Goal: Information Seeking & Learning: Learn about a topic

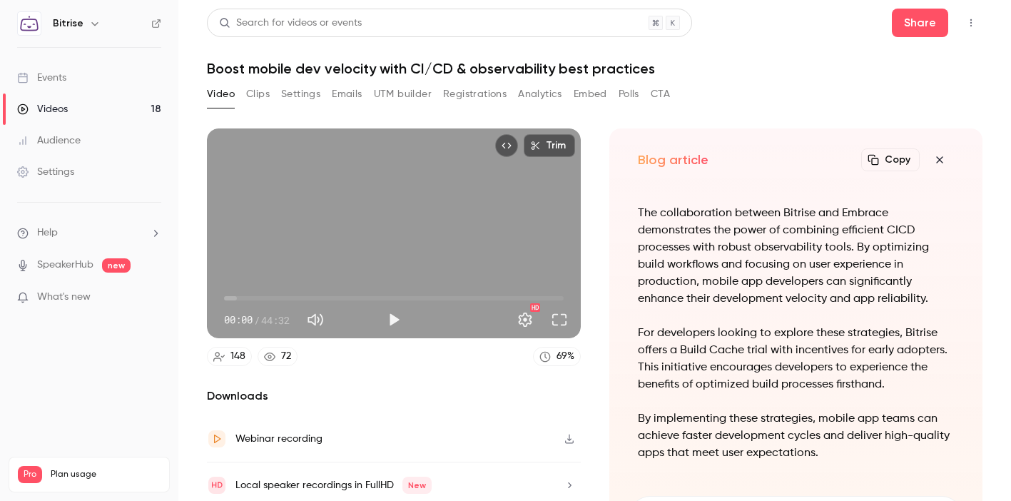
scroll to position [-1201, 0]
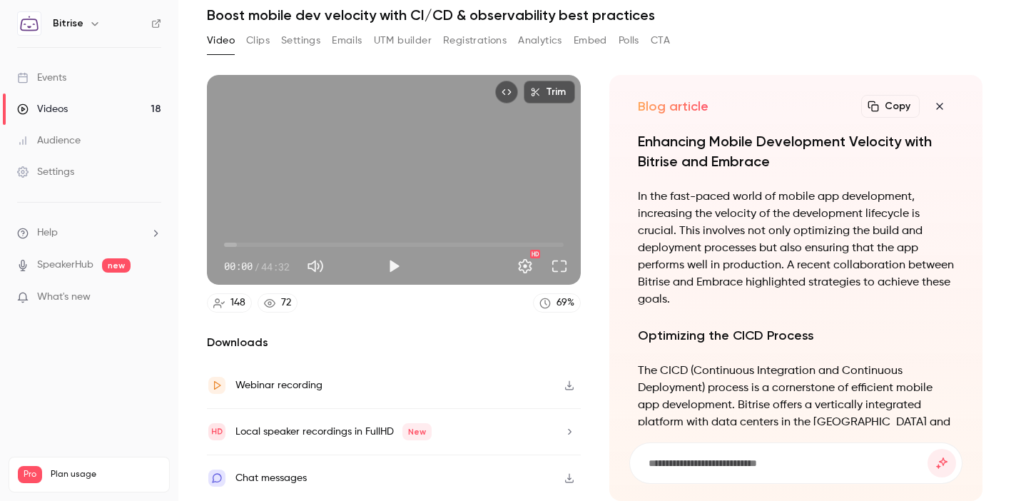
click at [721, 220] on p "In the fast-paced world of mobile app development, increasing the velocity of t…" at bounding box center [796, 248] width 317 height 120
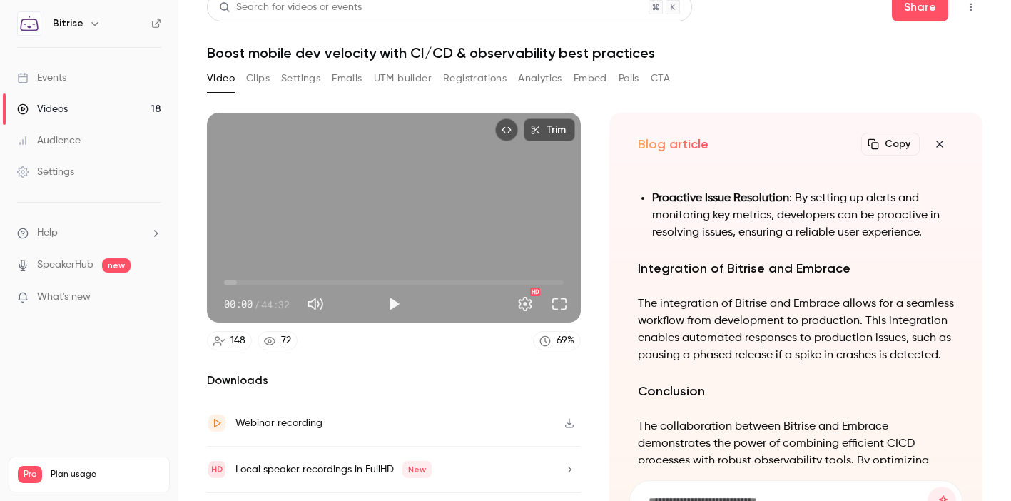
scroll to position [11, 0]
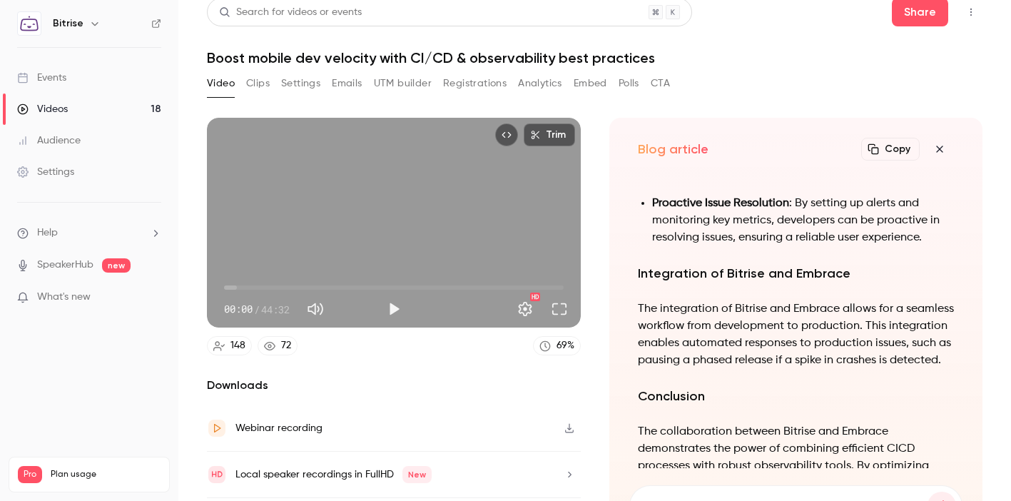
click at [260, 81] on button "Clips" at bounding box center [258, 83] width 24 height 23
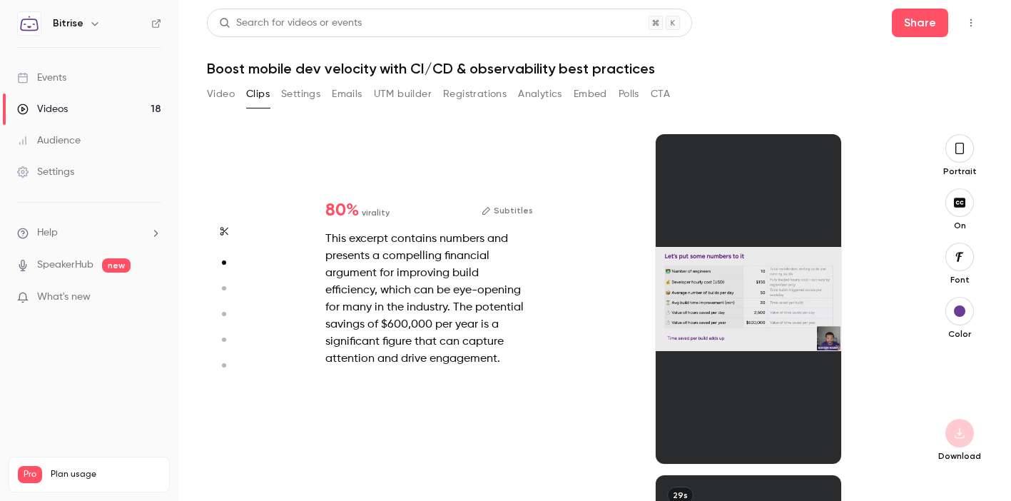
scroll to position [340, 0]
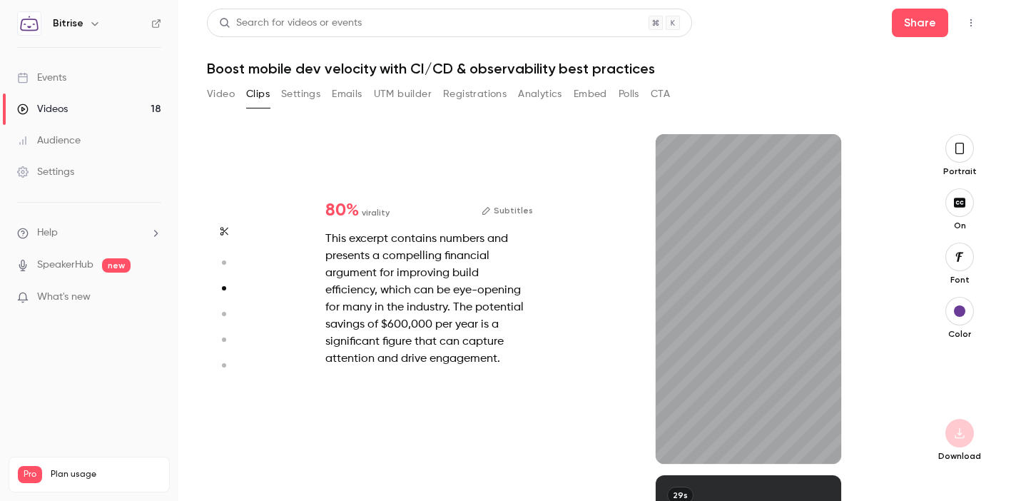
type input "*"
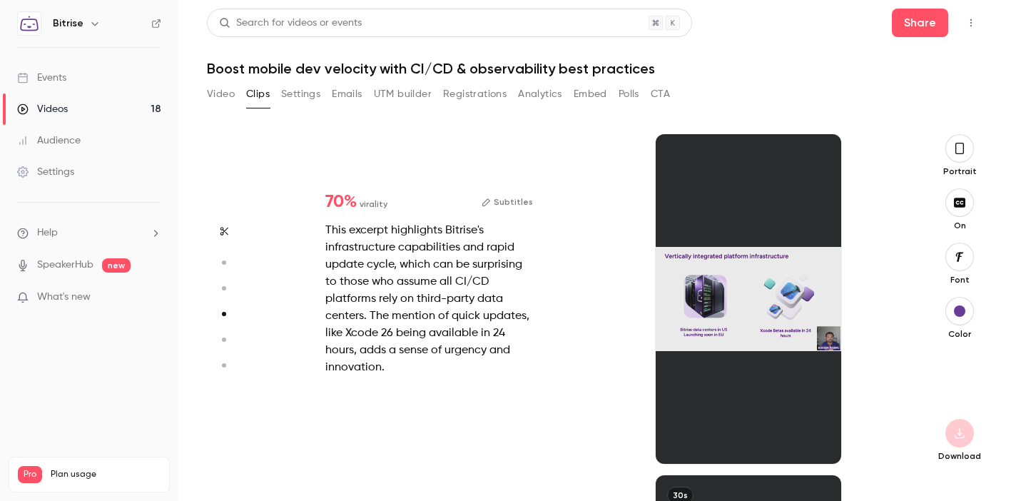
scroll to position [1021, 0]
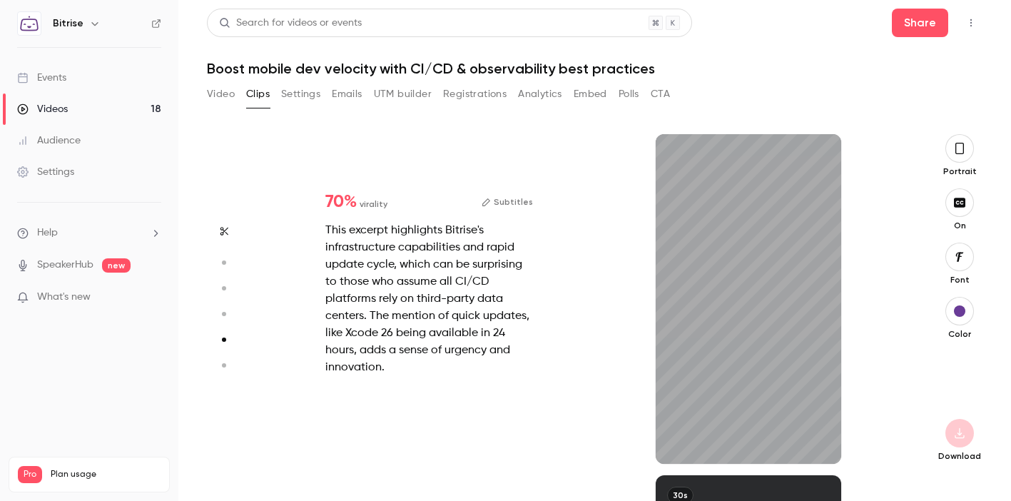
type input "*"
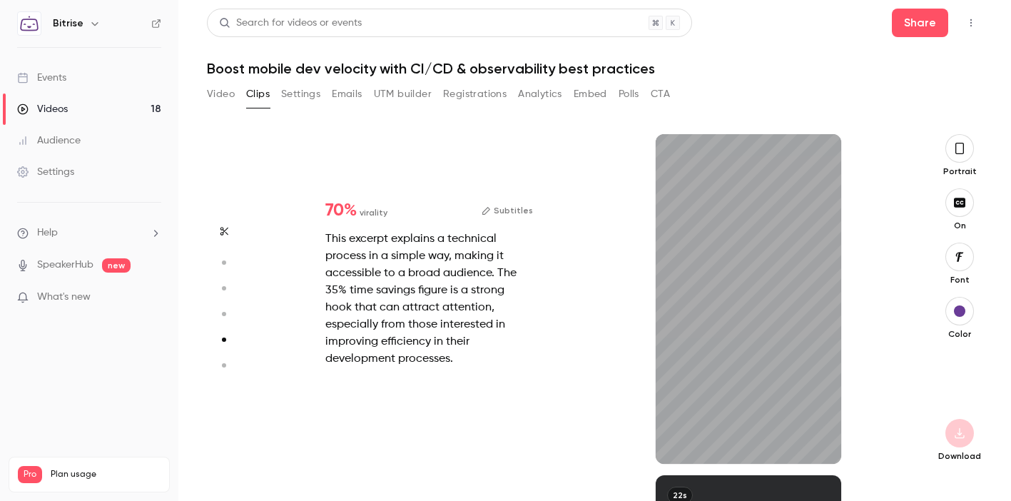
scroll to position [1362, 0]
type input "*"
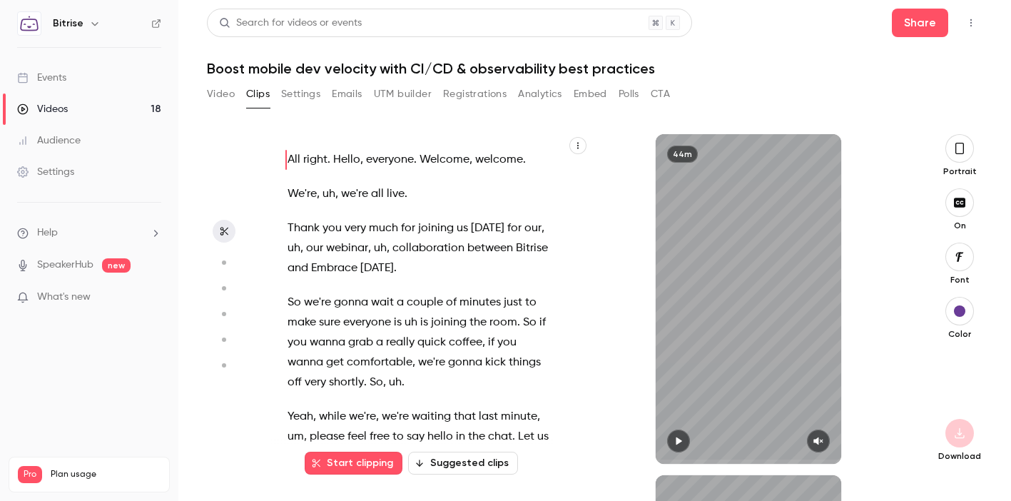
scroll to position [0, 0]
click at [576, 145] on icon "button" at bounding box center [577, 145] width 9 height 9
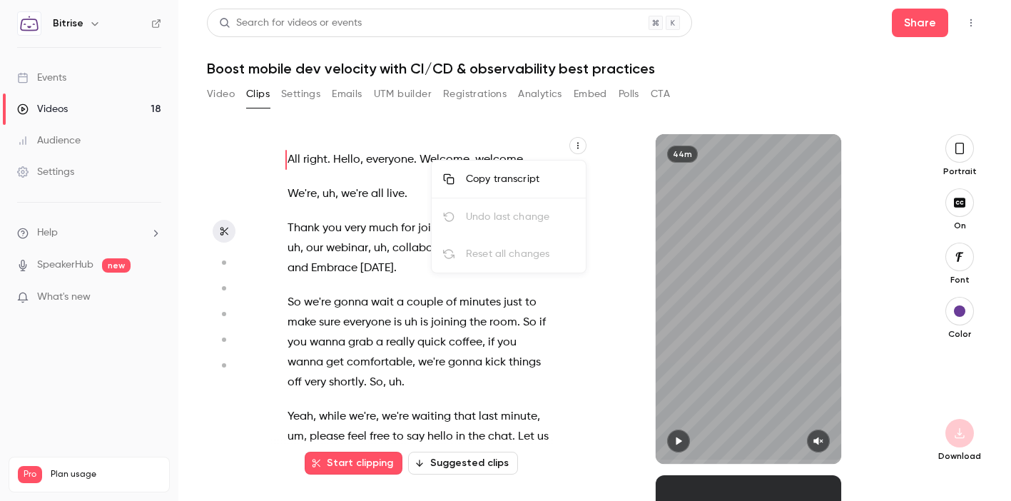
click at [577, 144] on div at bounding box center [505, 250] width 1011 height 501
click at [448, 472] on button "Suggested clips" at bounding box center [463, 462] width 110 height 23
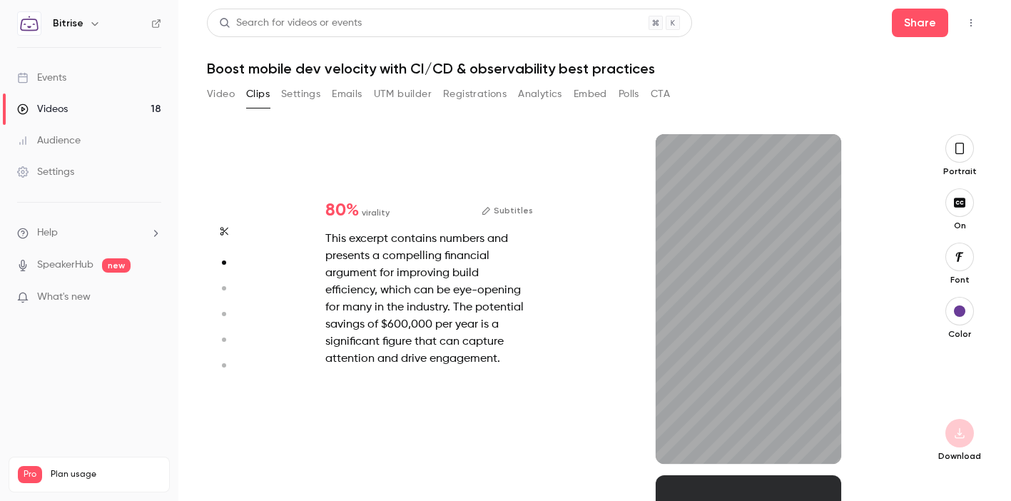
scroll to position [340, 0]
click at [443, 286] on div "This excerpt contains numbers and presents a compelling financial argument for …" at bounding box center [429, 298] width 208 height 137
click at [335, 208] on span "80 %" at bounding box center [342, 210] width 34 height 17
click at [223, 285] on icon "button" at bounding box center [223, 288] width 13 height 10
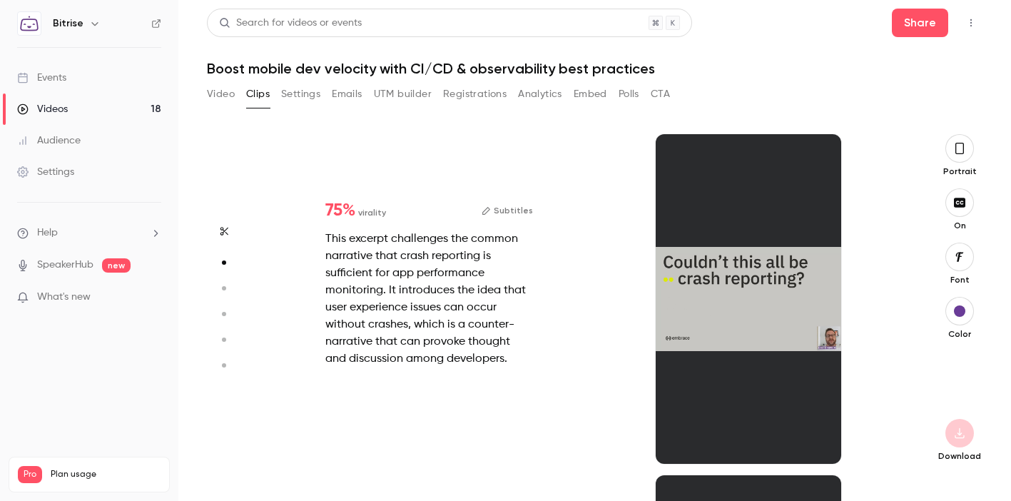
type input "*"
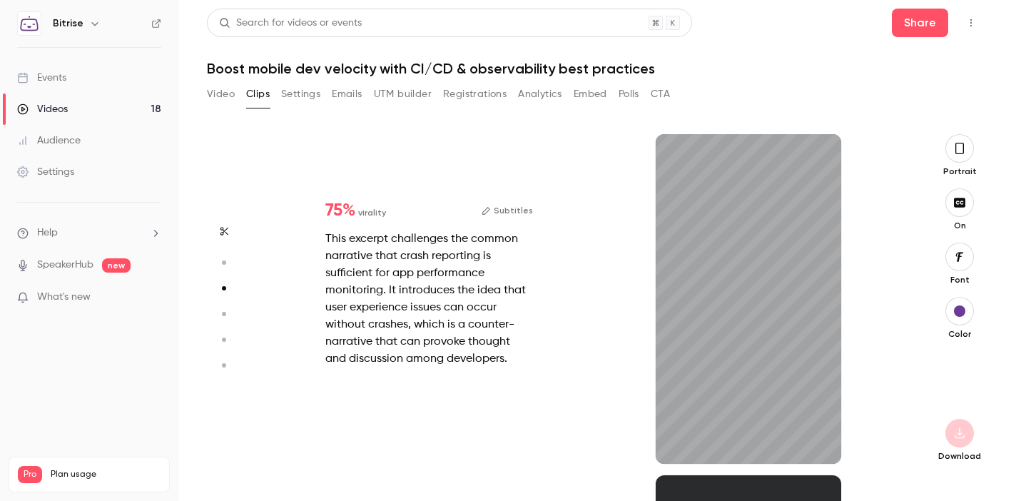
click at [223, 258] on icon "button" at bounding box center [223, 262] width 13 height 10
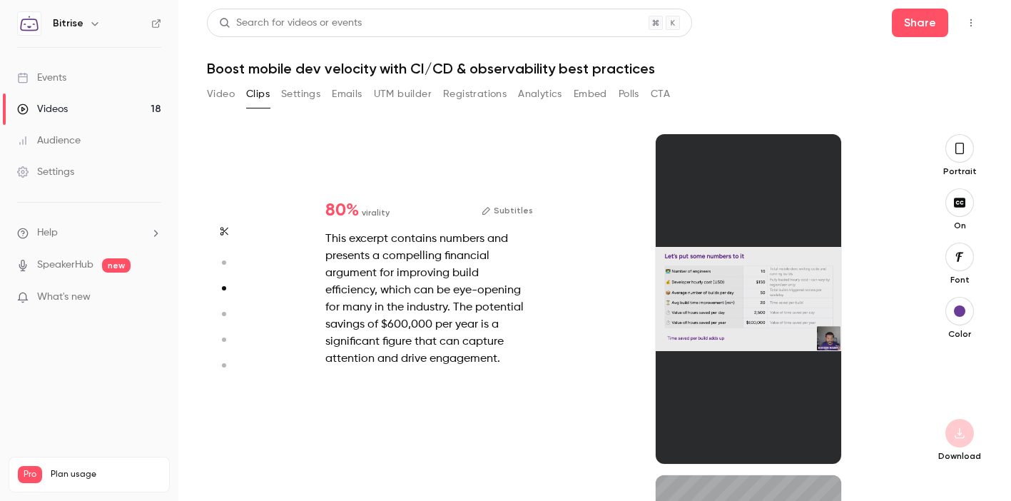
type input "*"
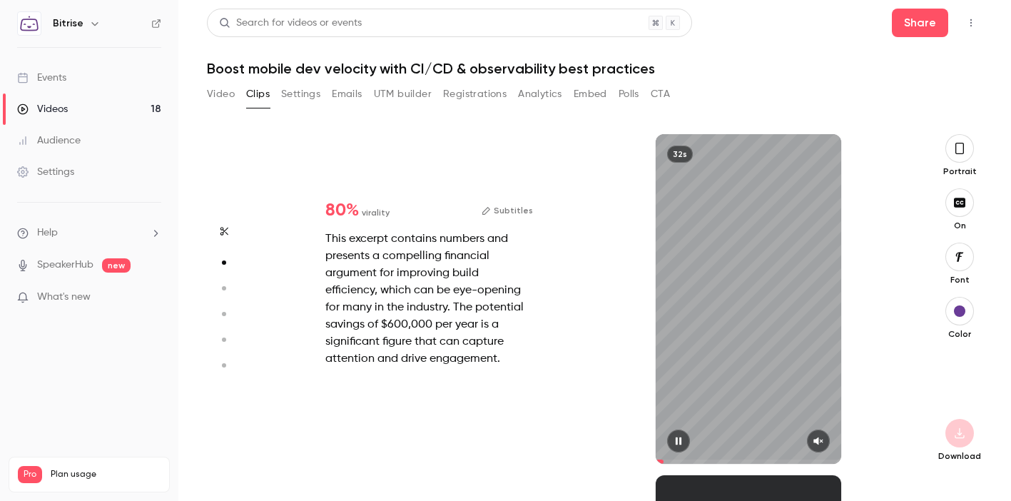
click at [752, 176] on div "32s" at bounding box center [747, 299] width 185 height 330
click at [964, 153] on icon "button" at bounding box center [959, 149] width 11 height 16
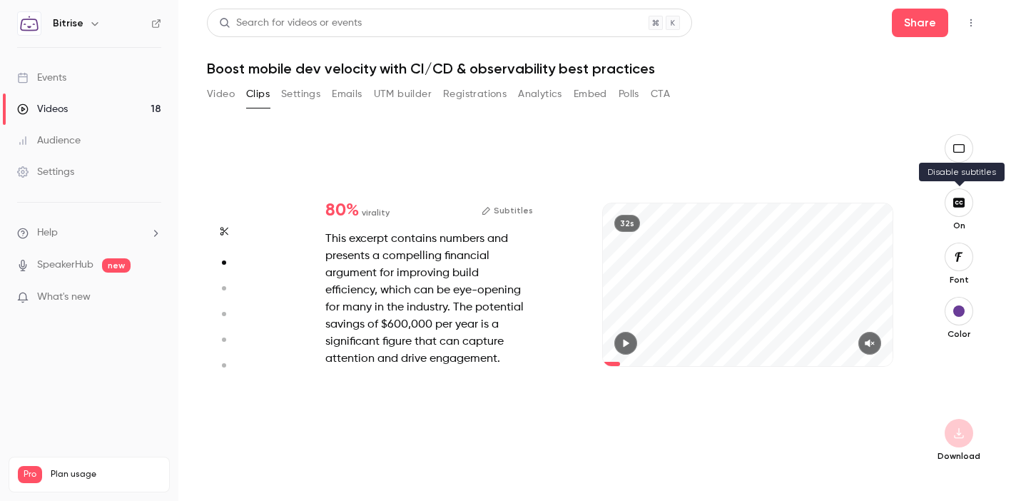
click at [959, 202] on icon "button" at bounding box center [959, 202] width 16 height 11
click at [874, 339] on icon "button" at bounding box center [869, 343] width 11 height 10
click at [627, 346] on icon "button" at bounding box center [625, 343] width 11 height 10
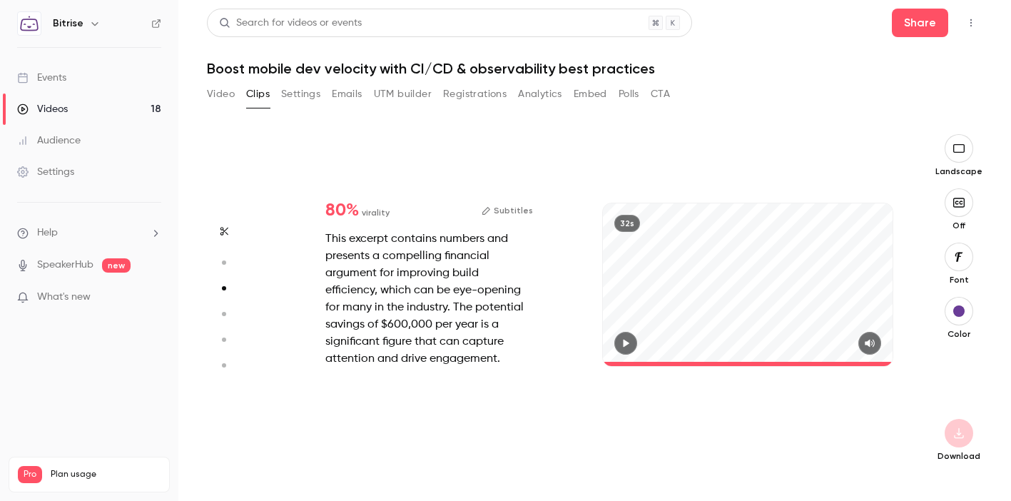
type input "*"
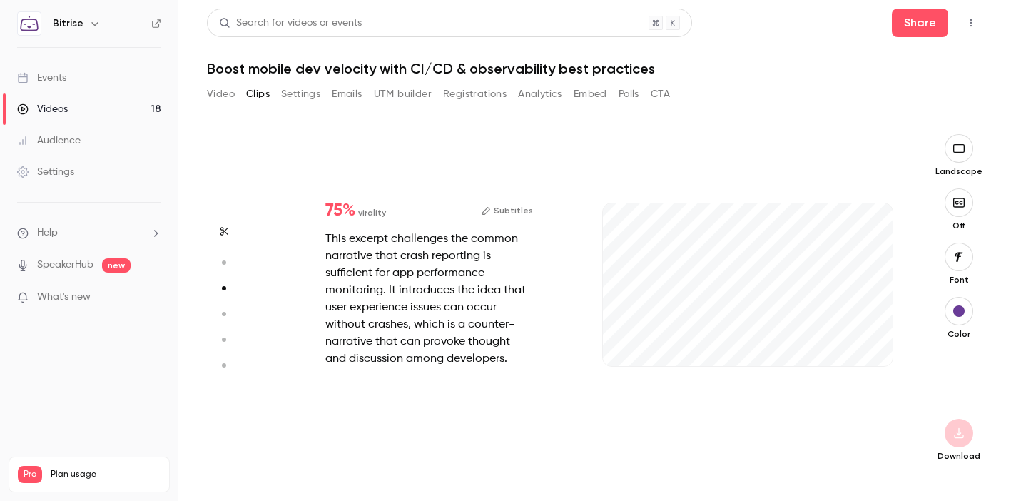
scroll to position [681, 0]
click at [872, 345] on icon "button" at bounding box center [869, 343] width 11 height 10
drag, startPoint x: 680, startPoint y: 364, endPoint x: 523, endPoint y: 362, distance: 157.6
click at [523, 362] on div "75 % virality Subtitles This excerpt challenges the common narrative that crash…" at bounding box center [588, 299] width 637 height 330
click at [959, 210] on button "button" at bounding box center [958, 202] width 29 height 29
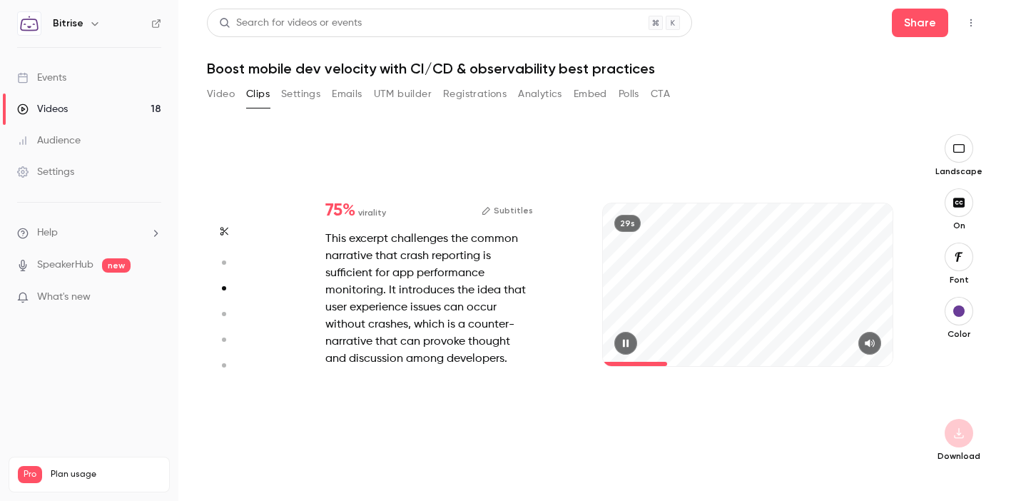
click at [625, 343] on icon "button" at bounding box center [625, 343] width 11 height 10
click at [624, 344] on icon "button" at bounding box center [625, 343] width 6 height 8
type input "*"
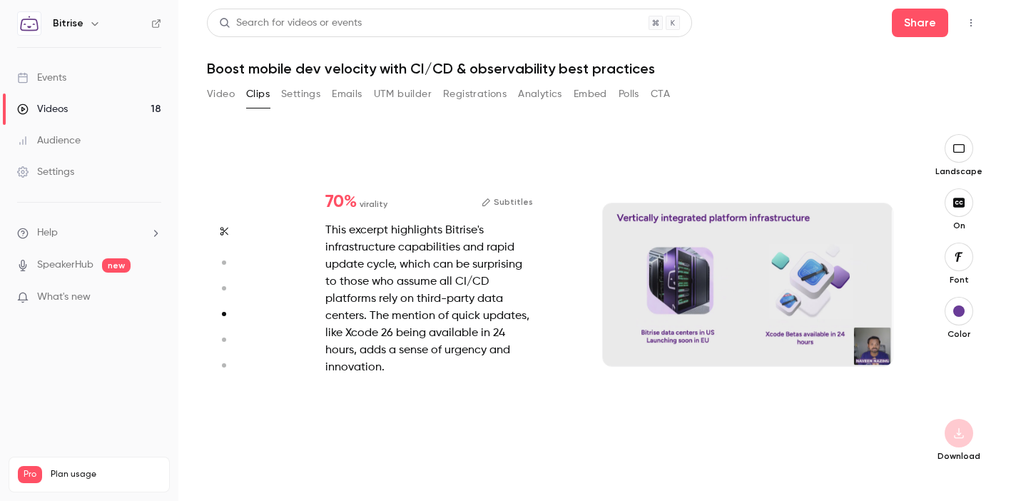
scroll to position [1021, 0]
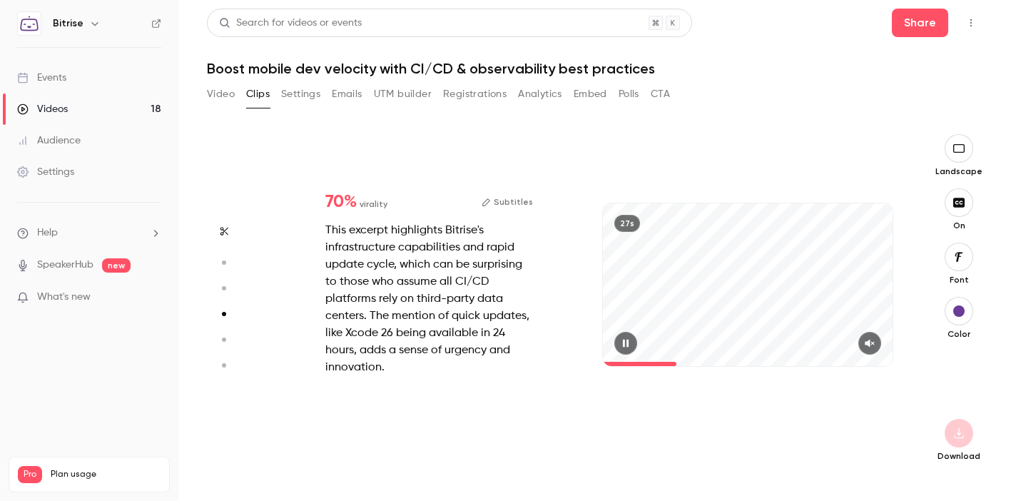
click at [867, 342] on icon "button" at bounding box center [868, 343] width 9 height 8
type input "*"
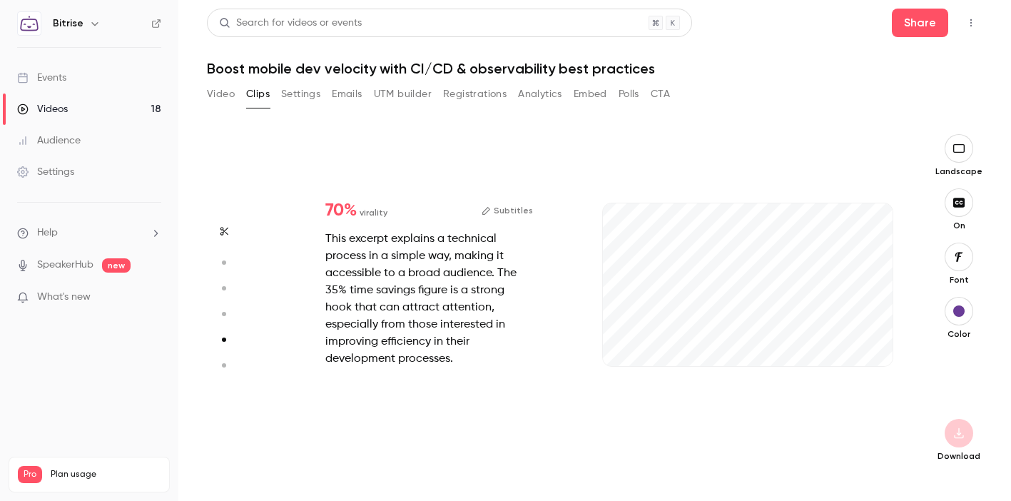
scroll to position [1362, 0]
drag, startPoint x: 707, startPoint y: 362, endPoint x: 588, endPoint y: 359, distance: 118.4
click at [588, 359] on div "70 % virality Subtitles This excerpt explains a technical process in a simple w…" at bounding box center [588, 299] width 637 height 330
click at [878, 343] on button "button" at bounding box center [869, 343] width 23 height 23
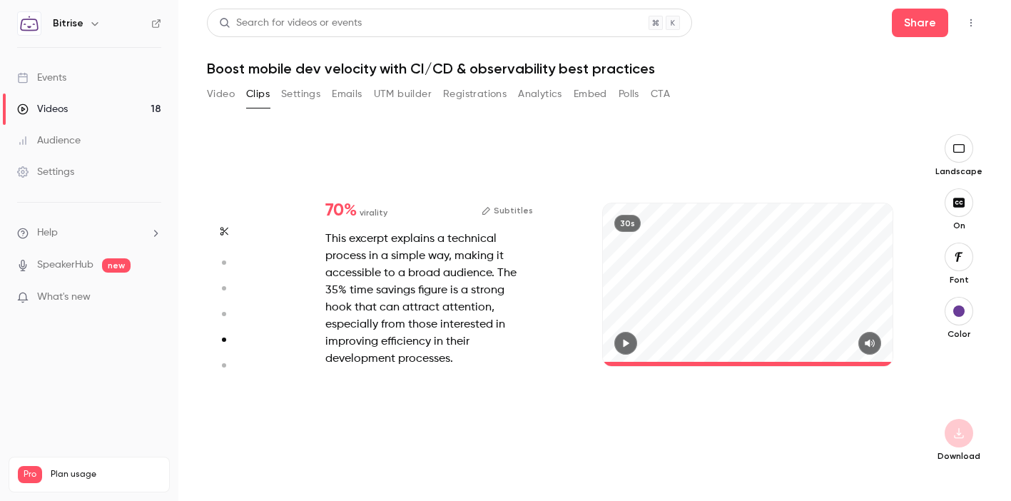
type input "*"
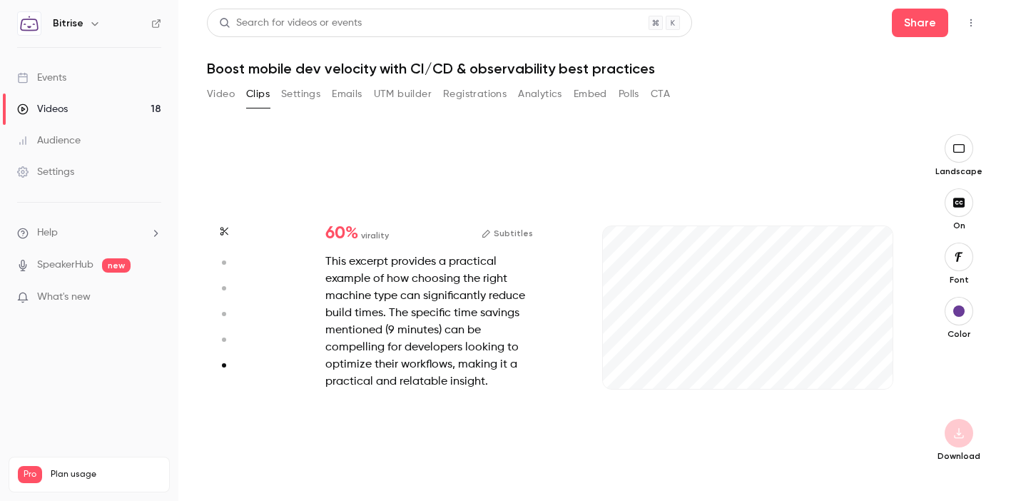
scroll to position [1680, 0]
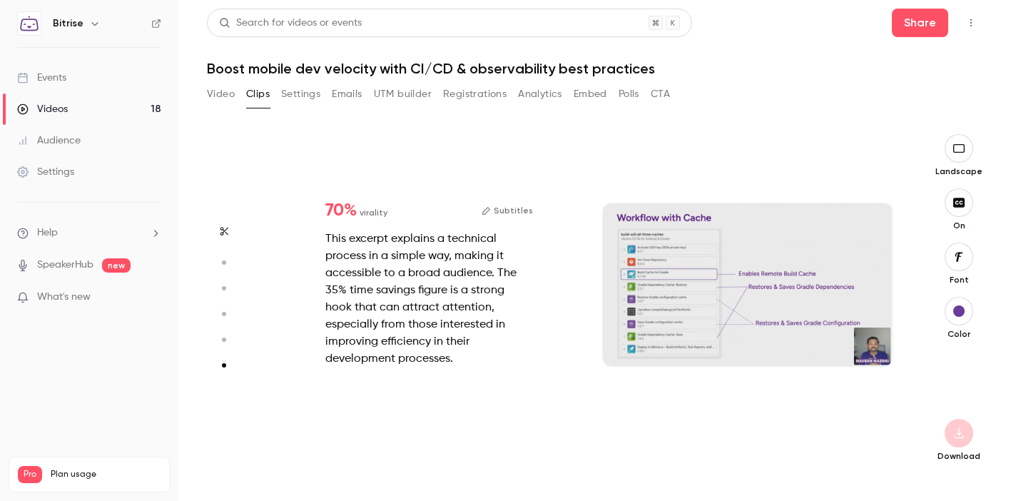
type input "*"
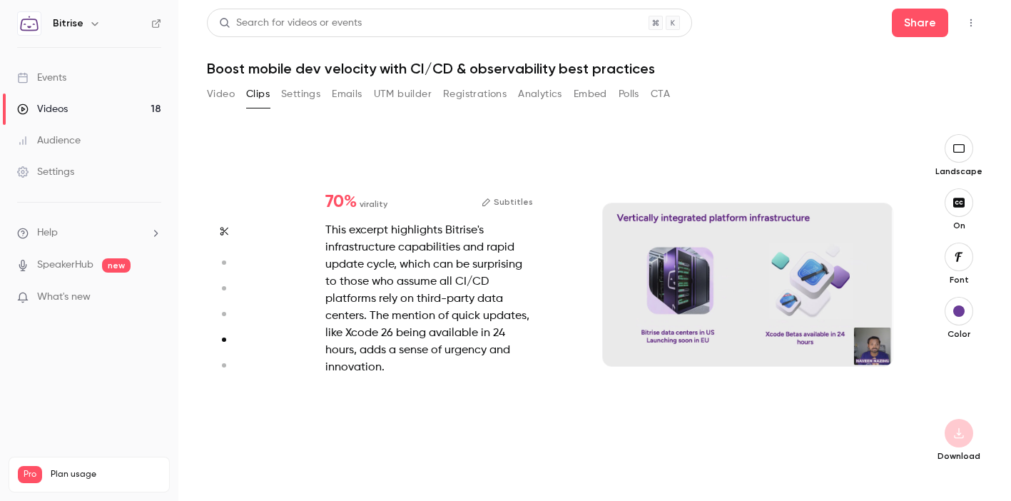
type input "*"
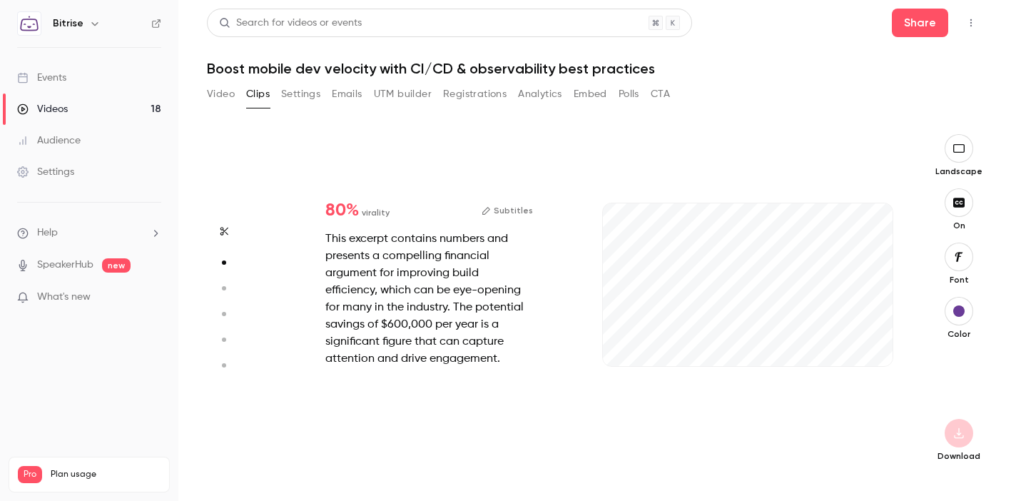
scroll to position [340, 0]
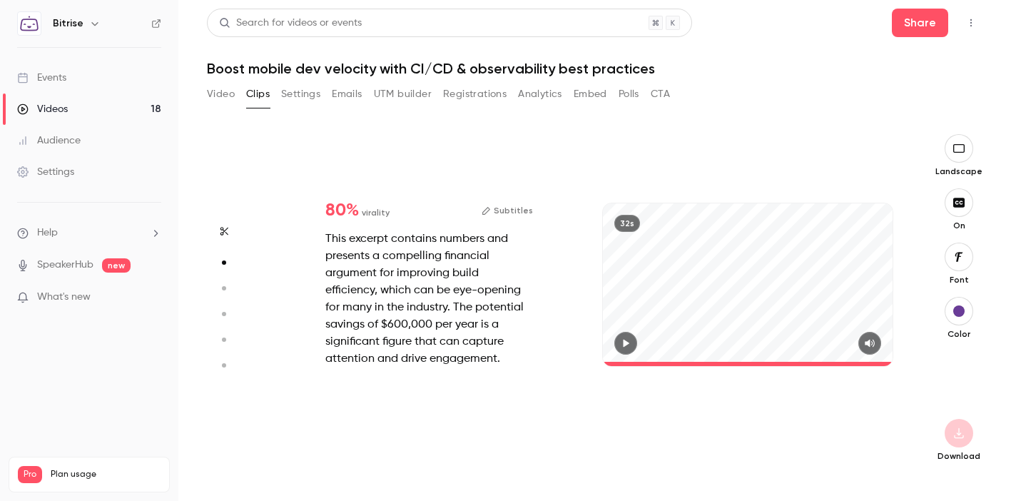
type input "****"
click at [762, 45] on header "Search for videos or events Share Boost mobile dev velocity with CI/CD & observ…" at bounding box center [594, 43] width 775 height 68
